Goal: Find specific page/section: Find specific page/section

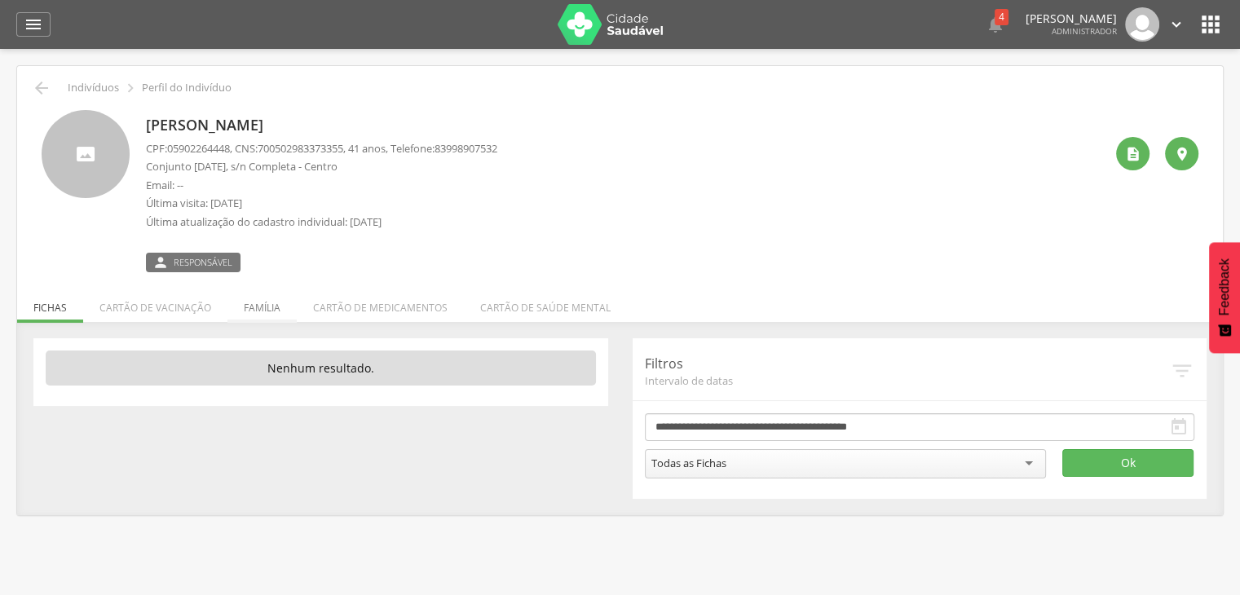
click at [245, 302] on li "Família" at bounding box center [261, 303] width 69 height 38
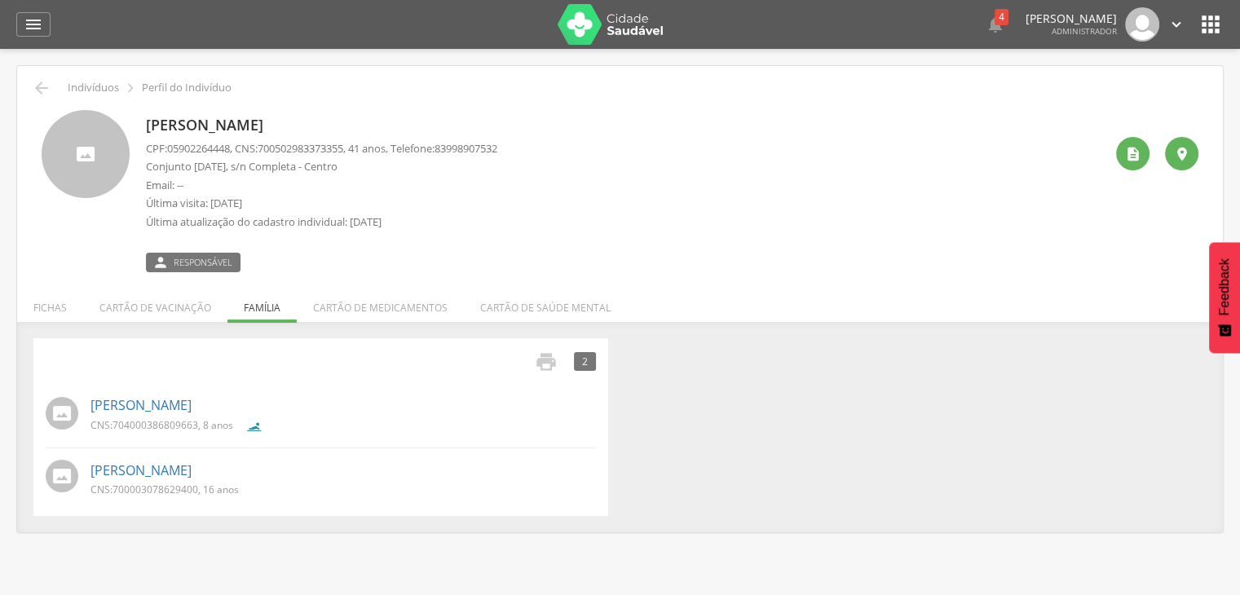
scroll to position [49, 0]
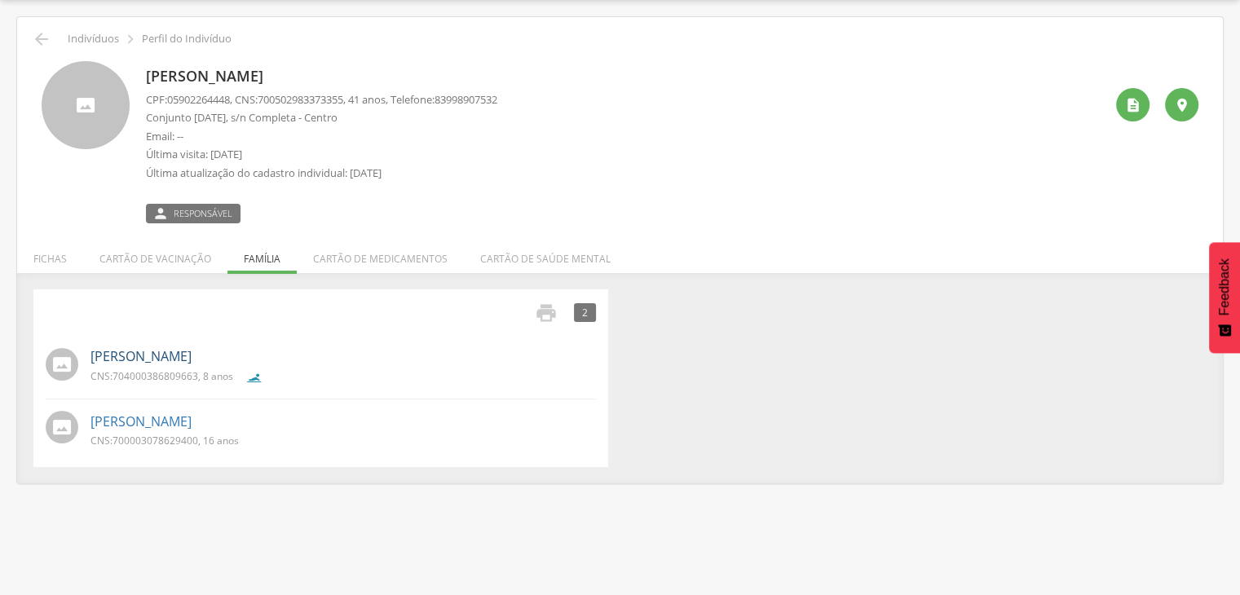
click at [130, 352] on link "[PERSON_NAME]" at bounding box center [140, 356] width 101 height 19
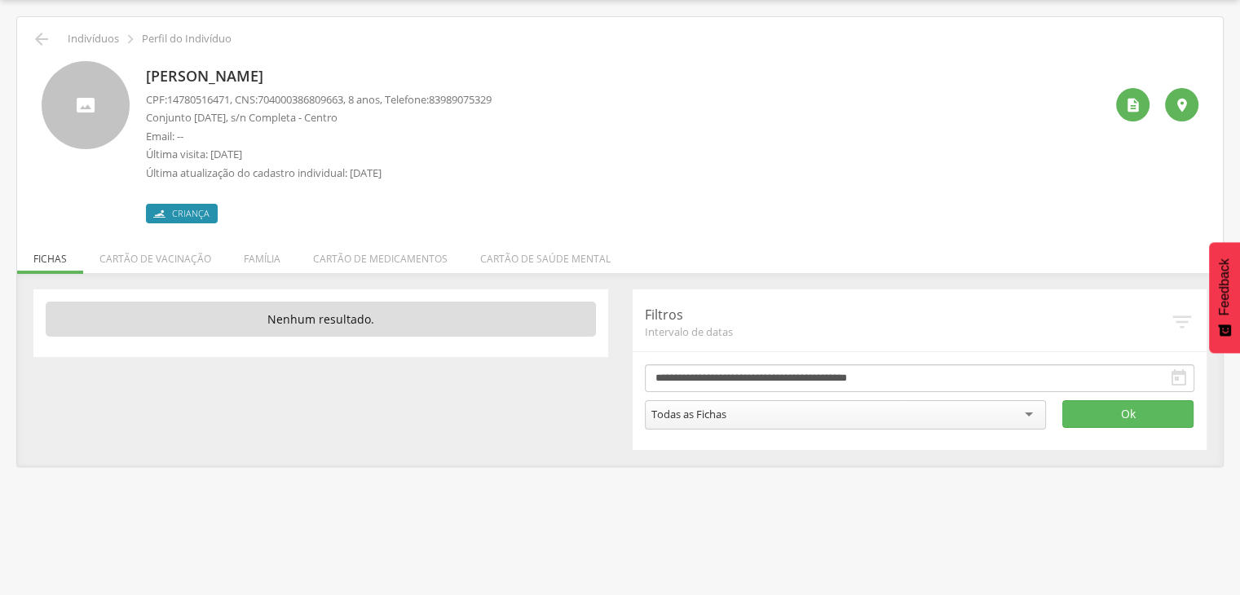
drag, startPoint x: 148, startPoint y: 77, endPoint x: 329, endPoint y: 66, distance: 182.1
click at [329, 66] on p "[PERSON_NAME]" at bounding box center [319, 76] width 346 height 21
copy p "[PERSON_NAME]"
drag, startPoint x: 271, startPoint y: 101, endPoint x: 315, endPoint y: 101, distance: 44.8
click at [315, 101] on span "704000386809663" at bounding box center [301, 99] width 86 height 15
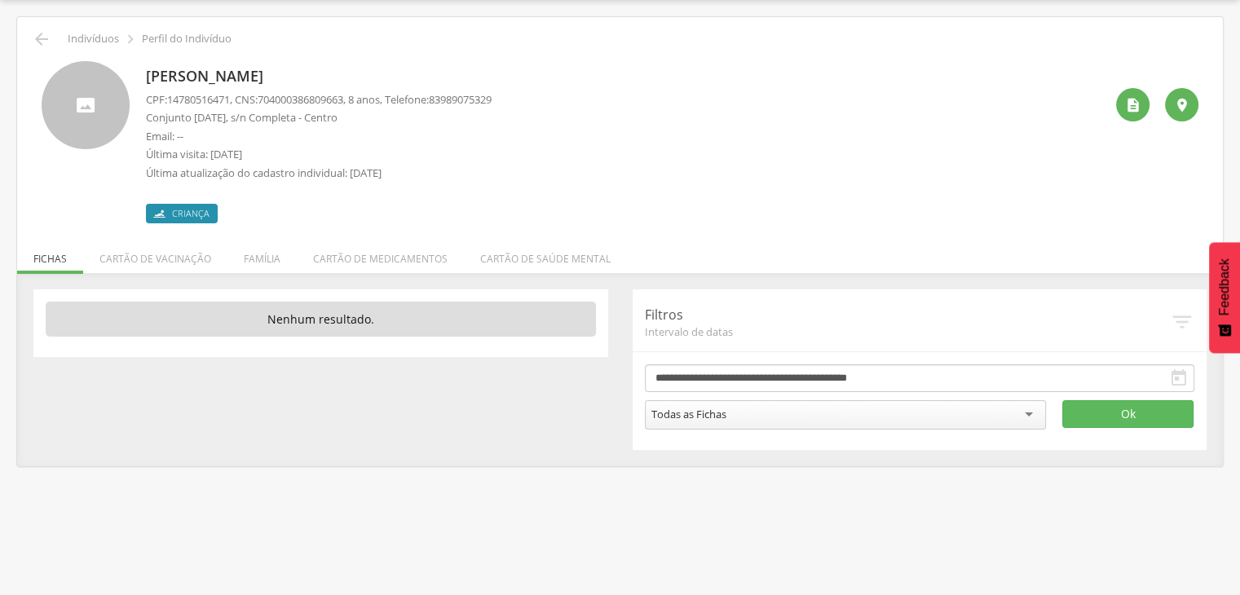
click at [269, 101] on span "704000386809663" at bounding box center [301, 99] width 86 height 15
drag, startPoint x: 269, startPoint y: 101, endPoint x: 326, endPoint y: 97, distance: 57.2
click at [326, 97] on span "704000386809663" at bounding box center [301, 99] width 86 height 15
copy span "704000386809663"
